Goal: Task Accomplishment & Management: Manage account settings

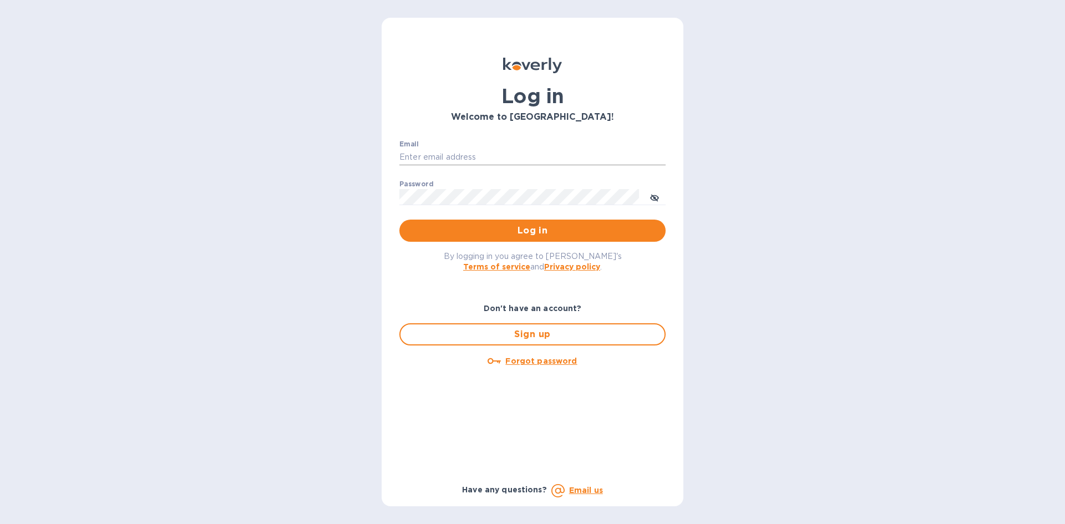
click at [456, 156] on input "Email" at bounding box center [532, 157] width 266 height 17
type input "Billing@silhouetteglassus.com"
click at [399, 220] on button "Log in" at bounding box center [532, 231] width 266 height 22
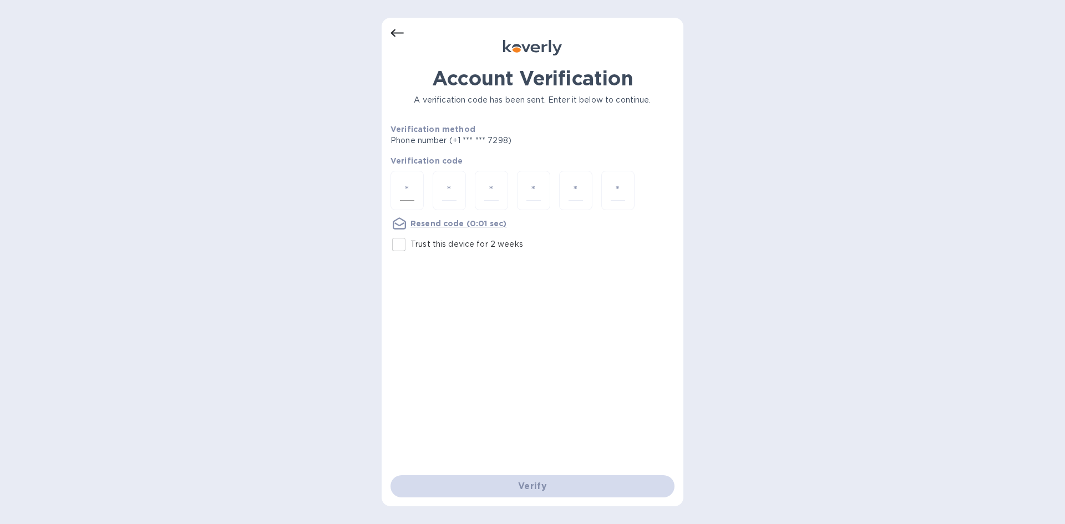
click at [421, 192] on div at bounding box center [407, 190] width 33 height 39
type input "8"
type input "4"
type input "8"
type input "2"
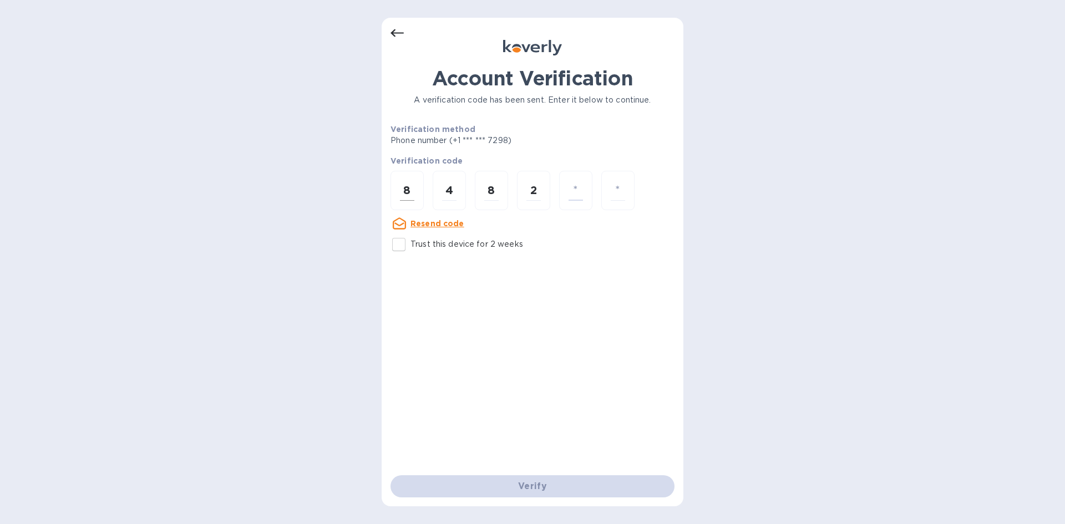
type input "1"
type input "9"
